Goal: Task Accomplishment & Management: Use online tool/utility

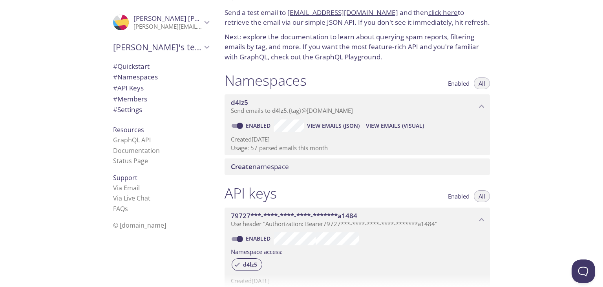
scroll to position [31, 0]
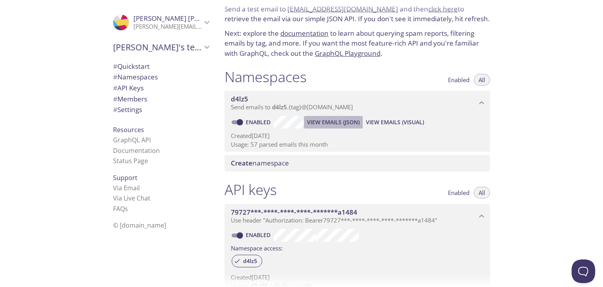
click at [356, 123] on span "View Emails (JSON)" at bounding box center [333, 121] width 53 height 9
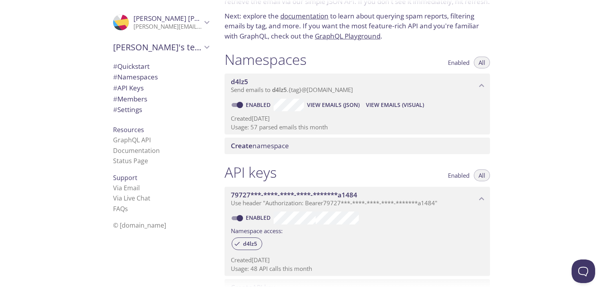
scroll to position [62, 0]
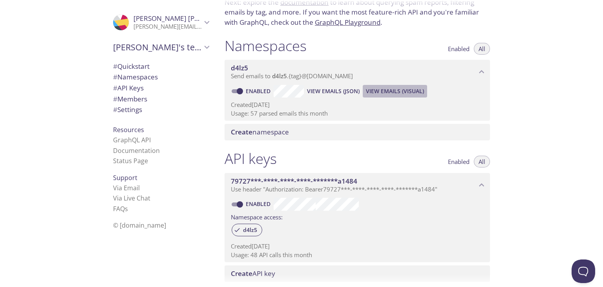
click at [391, 87] on span "View Emails (Visual)" at bounding box center [395, 90] width 58 height 9
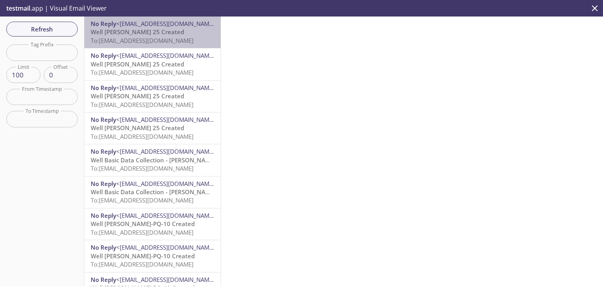
click at [153, 37] on span "To: [EMAIL_ADDRESS][DOMAIN_NAME]" at bounding box center [142, 41] width 103 height 8
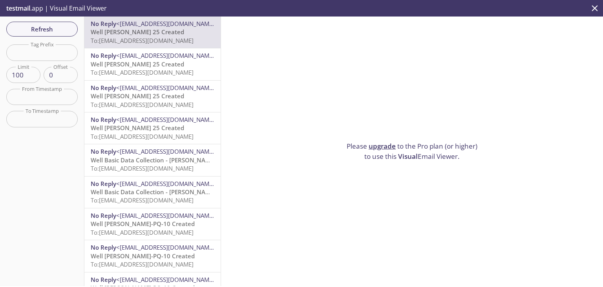
scroll to position [1, 0]
drag, startPoint x: 162, startPoint y: 32, endPoint x: 374, endPoint y: 77, distance: 216.4
click at [374, 77] on div "Please upgrade to the Pro plan (or higher) to use this Visual Email Viewer." at bounding box center [412, 150] width 382 height 269
click at [345, 76] on div "Please upgrade to the Pro plan (or higher) to use this Visual Email Viewer." at bounding box center [412, 150] width 382 height 269
